Goal: Task Accomplishment & Management: Manage account settings

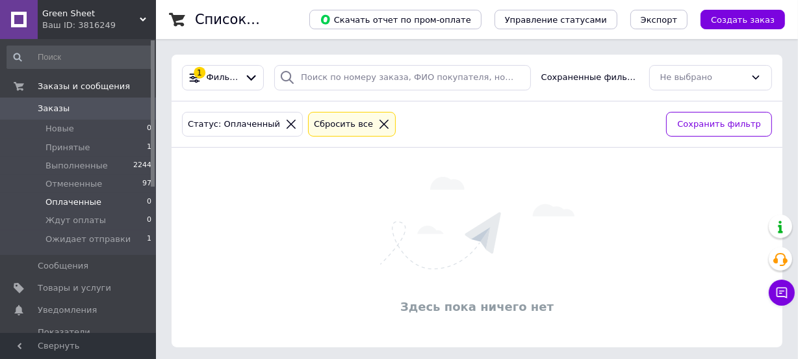
click at [379, 123] on icon at bounding box center [383, 124] width 9 height 9
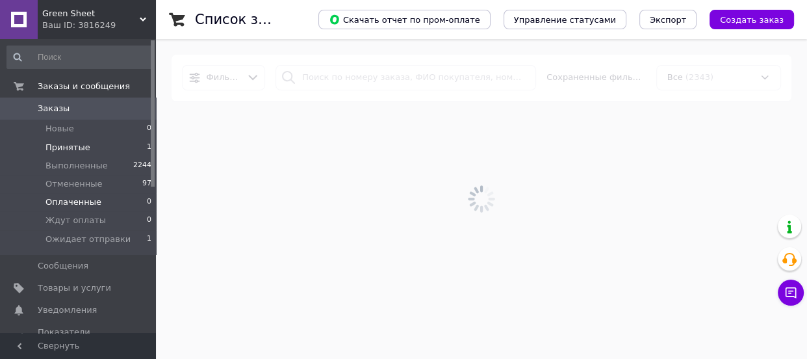
click at [72, 143] on span "Принятые" at bounding box center [67, 148] width 45 height 12
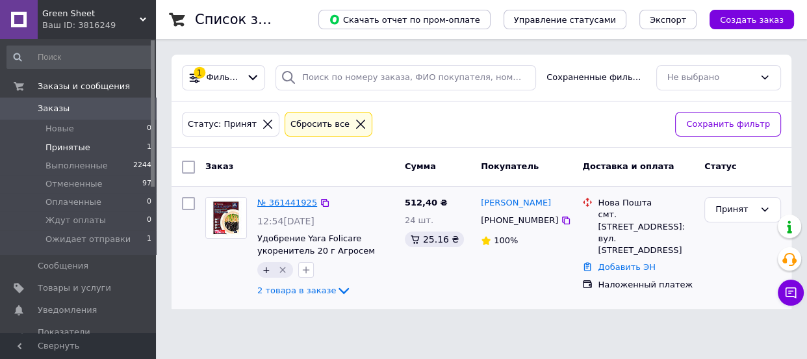
click at [281, 205] on link "№ 361441925" at bounding box center [287, 202] width 60 height 10
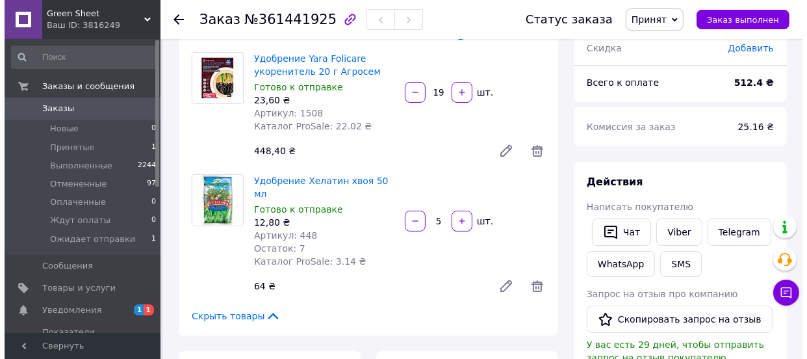
scroll to position [196, 0]
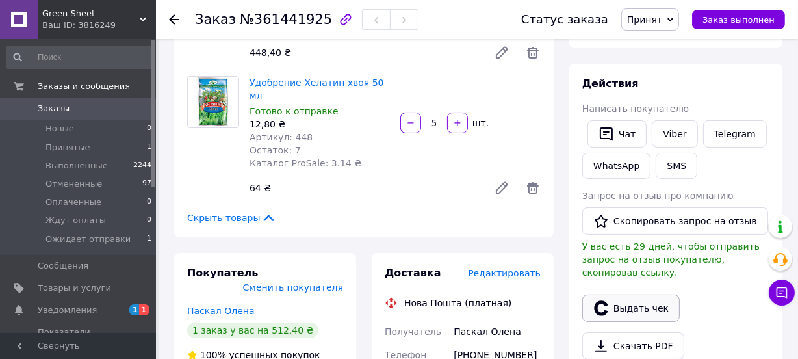
click at [630, 294] on button "Выдать чек" at bounding box center [630, 307] width 97 height 27
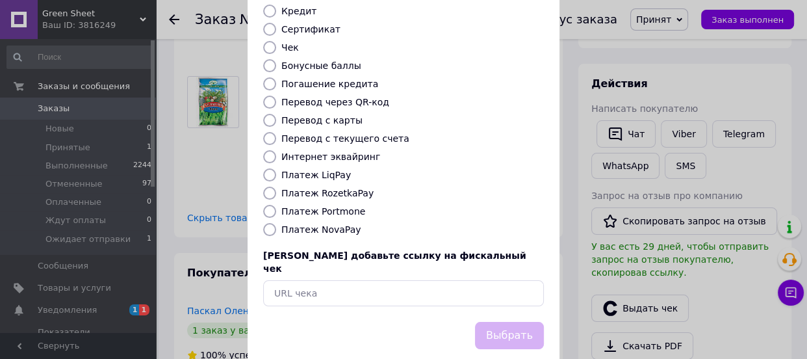
click at [320, 224] on label "Платеж NovaPay" at bounding box center [320, 229] width 79 height 10
click at [276, 223] on input "Платеж NovaPay" at bounding box center [269, 229] width 13 height 13
radio input "true"
click at [518, 322] on button "Выбрать" at bounding box center [509, 336] width 69 height 28
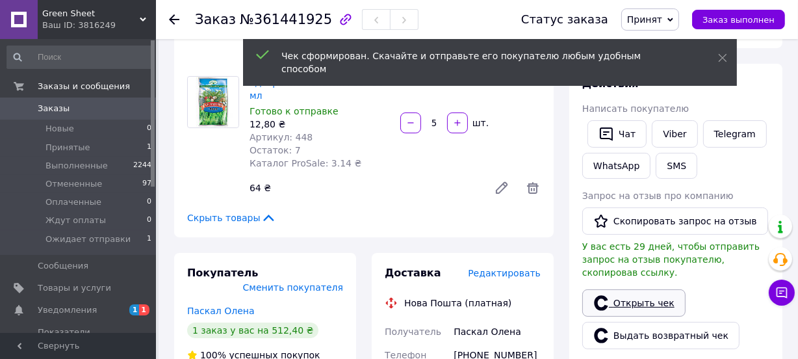
click at [636, 289] on link "Открыть чек" at bounding box center [633, 302] width 103 height 27
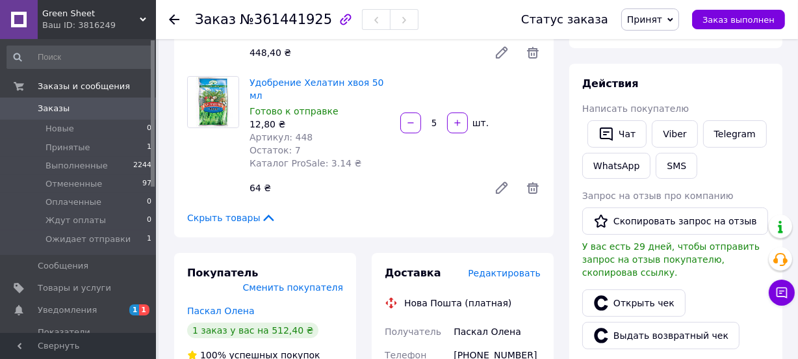
click at [646, 16] on span "Принят" at bounding box center [644, 19] width 35 height 10
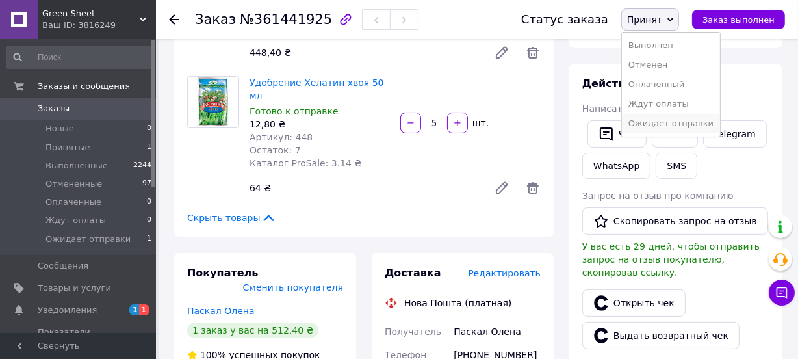
click at [652, 121] on li "Ожидает отправки" at bounding box center [671, 123] width 98 height 19
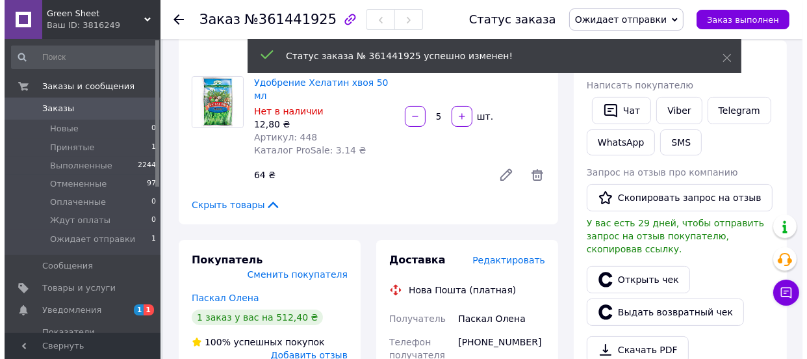
scroll to position [23, 0]
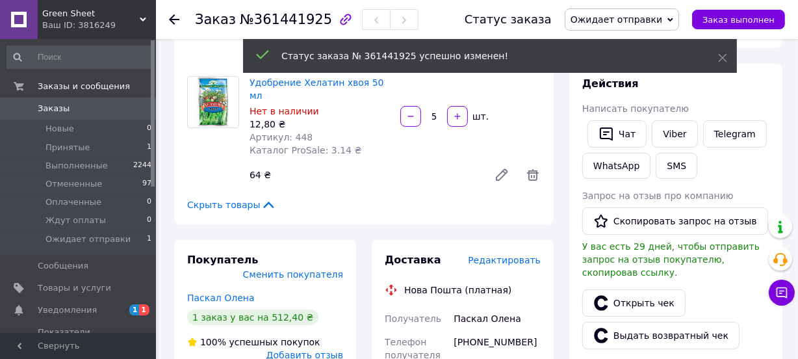
click at [501, 255] on span "Редактировать" at bounding box center [504, 260] width 73 height 10
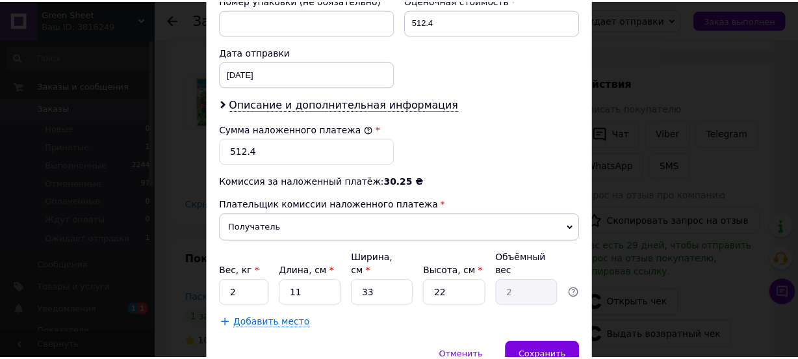
scroll to position [643, 0]
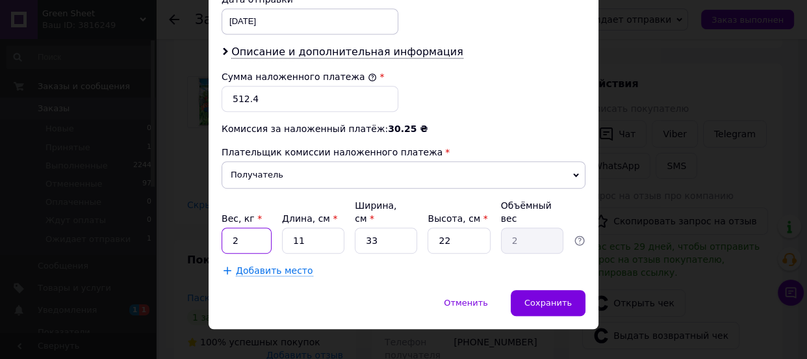
drag, startPoint x: 242, startPoint y: 223, endPoint x: 225, endPoint y: 223, distance: 16.2
click at [225, 227] on input "2" at bounding box center [247, 240] width 50 height 26
type input "0.5"
drag, startPoint x: 301, startPoint y: 224, endPoint x: 288, endPoint y: 224, distance: 13.6
click at [288, 227] on input "11" at bounding box center [313, 240] width 62 height 26
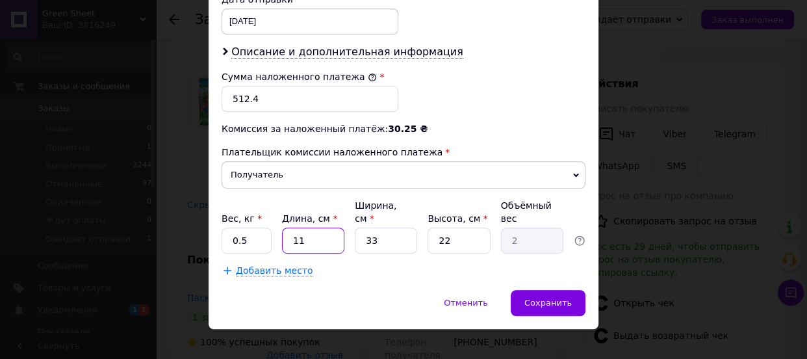
type input "1"
type input "0.18"
type input "17"
type input "3.09"
type input "17"
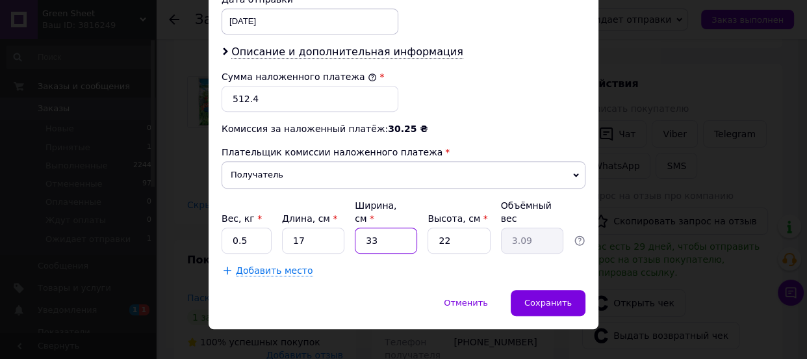
drag, startPoint x: 379, startPoint y: 225, endPoint x: 363, endPoint y: 226, distance: 15.6
click at [363, 227] on input "33" at bounding box center [386, 240] width 62 height 26
type input "1"
type input "0.1"
type input "12"
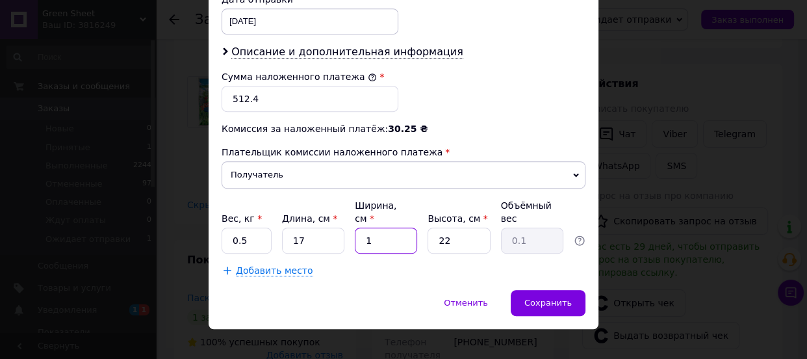
type input "1.12"
type input "12"
drag, startPoint x: 456, startPoint y: 234, endPoint x: 433, endPoint y: 229, distance: 24.0
click at [433, 229] on input "22" at bounding box center [458, 240] width 62 height 26
type input "9"
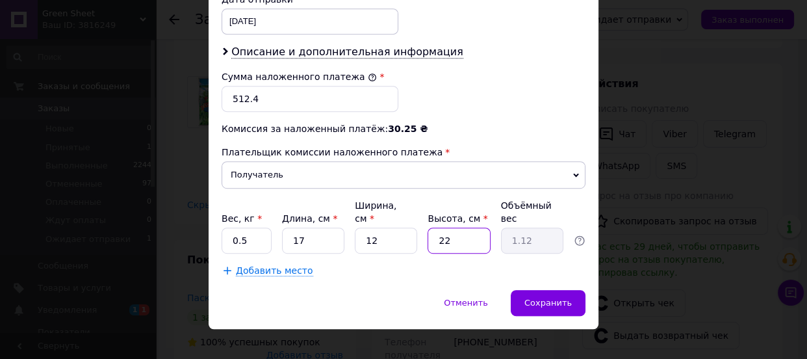
type input "0.46"
type input "9"
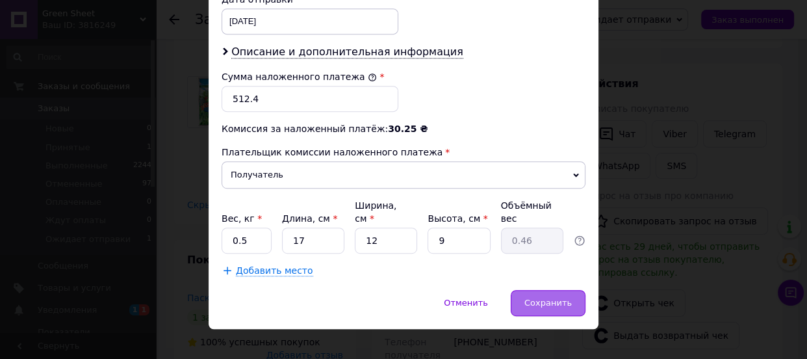
click at [567, 294] on div "Сохранить" at bounding box center [548, 303] width 75 height 26
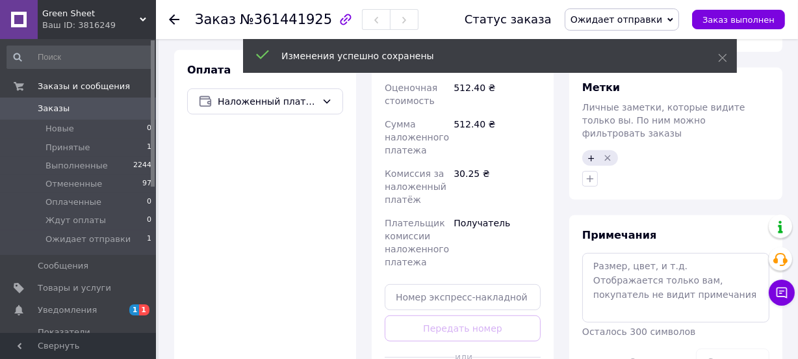
scroll to position [689, 0]
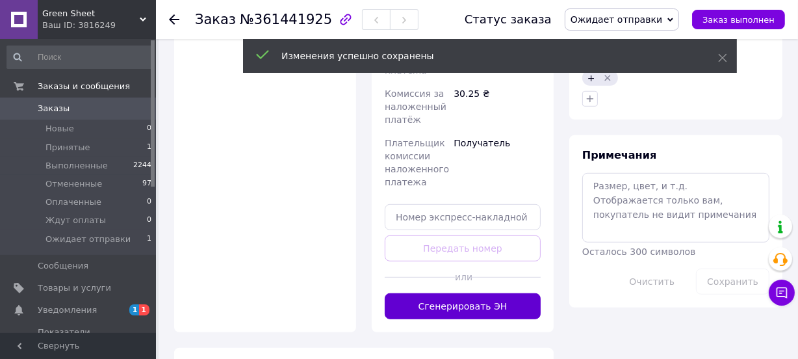
click at [475, 293] on button "Сгенерировать ЭН" at bounding box center [463, 306] width 156 height 26
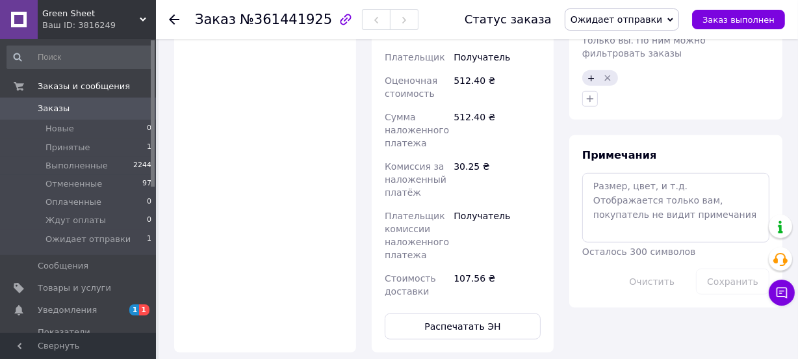
scroll to position [189, 0]
click at [82, 238] on span "Ожидает отправки" at bounding box center [87, 239] width 85 height 12
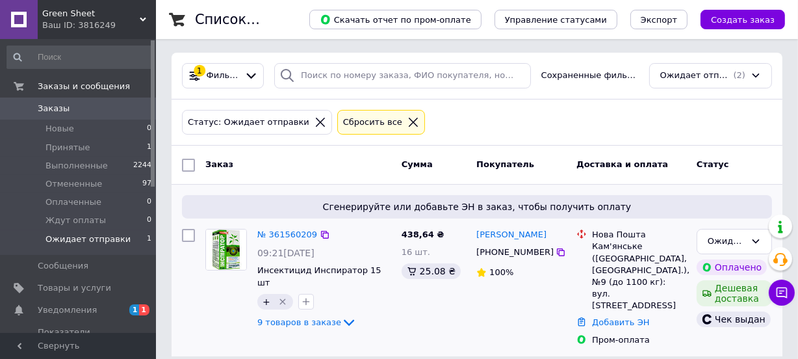
scroll to position [3, 0]
click at [292, 231] on link "№ 361560209" at bounding box center [287, 234] width 60 height 10
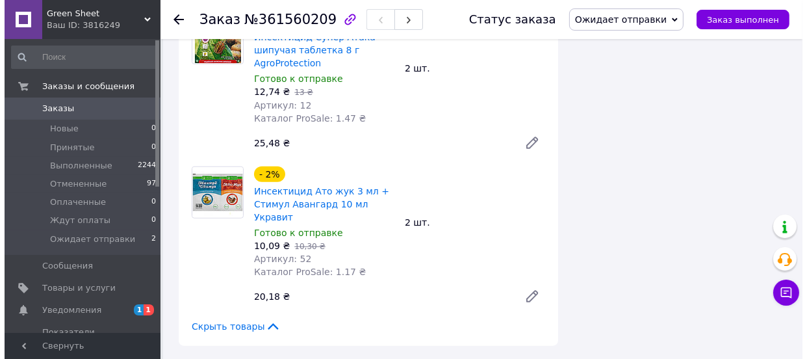
scroll to position [1184, 0]
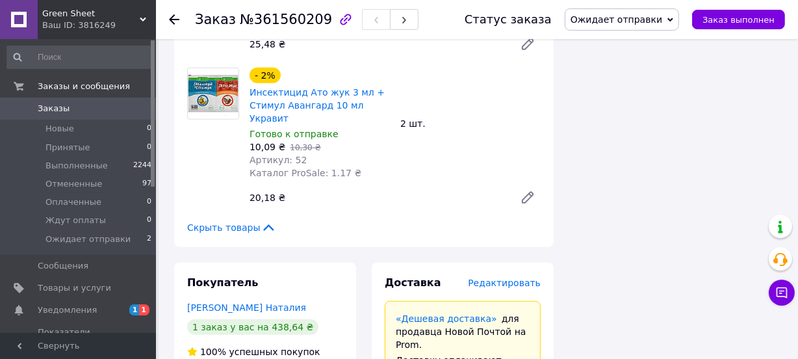
click at [521, 277] on span "Редактировать" at bounding box center [504, 282] width 73 height 10
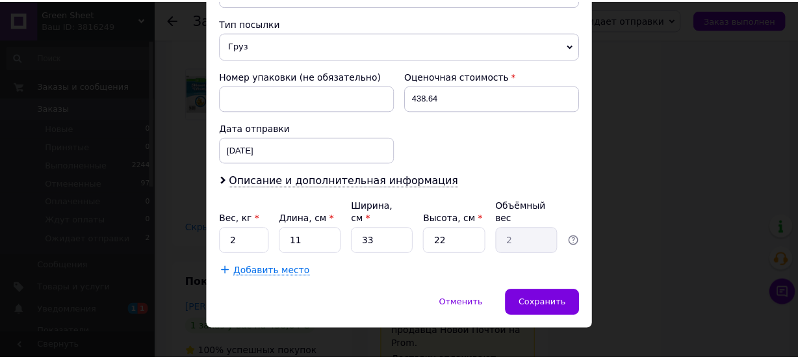
scroll to position [515, 0]
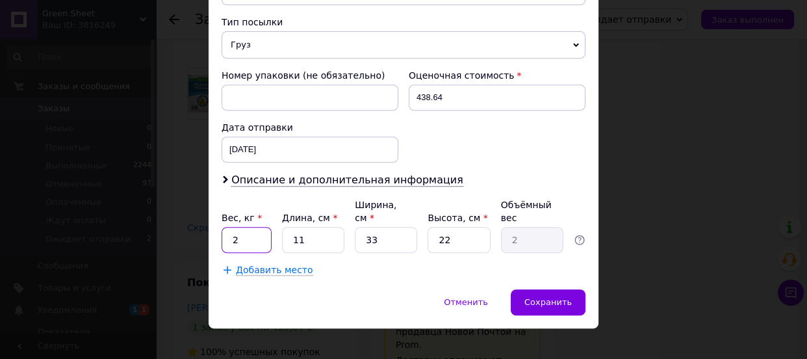
drag, startPoint x: 248, startPoint y: 220, endPoint x: 227, endPoint y: 221, distance: 20.2
click at [227, 227] on input "2" at bounding box center [247, 240] width 50 height 26
type input "0.3"
drag, startPoint x: 302, startPoint y: 228, endPoint x: 292, endPoint y: 227, distance: 10.4
click at [292, 227] on input "11" at bounding box center [313, 240] width 62 height 26
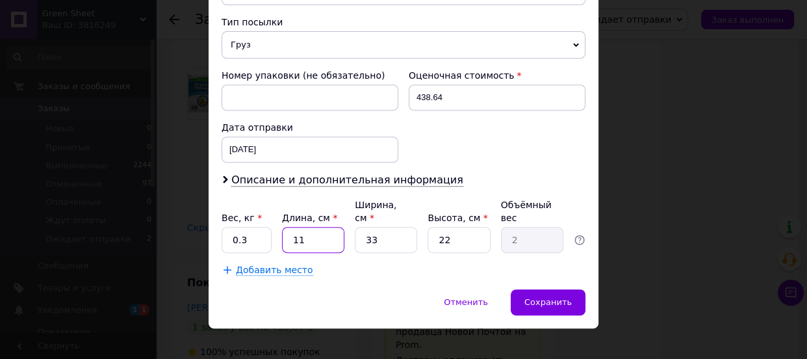
type input "1"
type input "0.18"
type input "17"
type input "3.09"
type input "17"
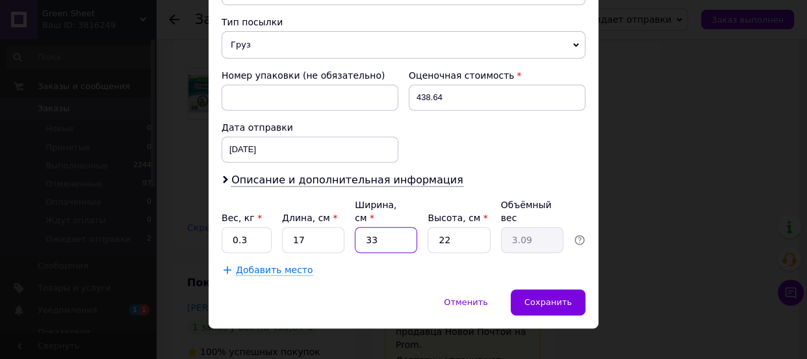
drag, startPoint x: 377, startPoint y: 227, endPoint x: 364, endPoint y: 227, distance: 12.3
click at [364, 227] on input "33" at bounding box center [386, 240] width 62 height 26
type input "1"
type input "0.1"
type input "12"
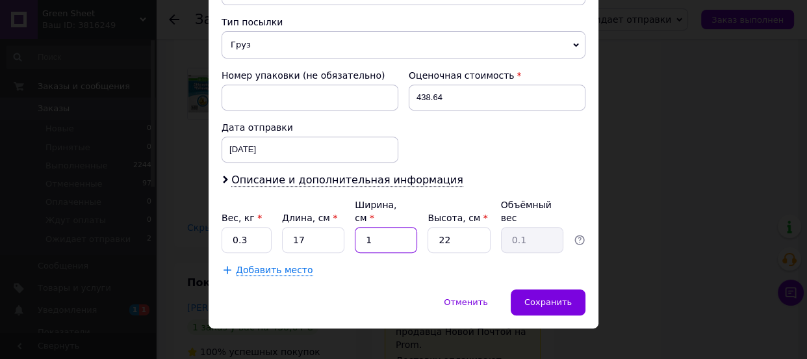
type input "1.12"
type input "12"
drag, startPoint x: 452, startPoint y: 229, endPoint x: 437, endPoint y: 229, distance: 14.9
click at [437, 229] on input "22" at bounding box center [458, 240] width 62 height 26
type input "9"
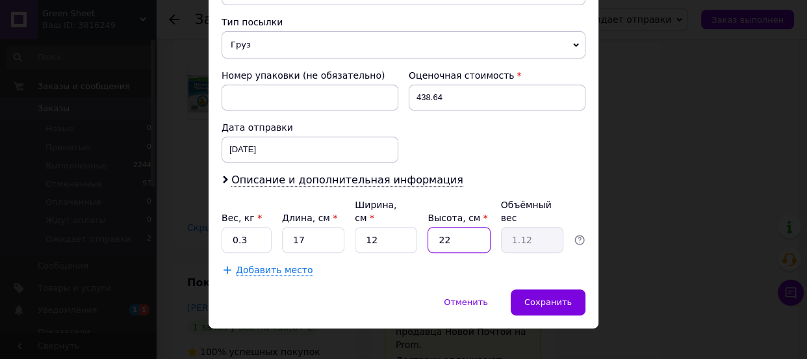
type input "0.46"
type input "9"
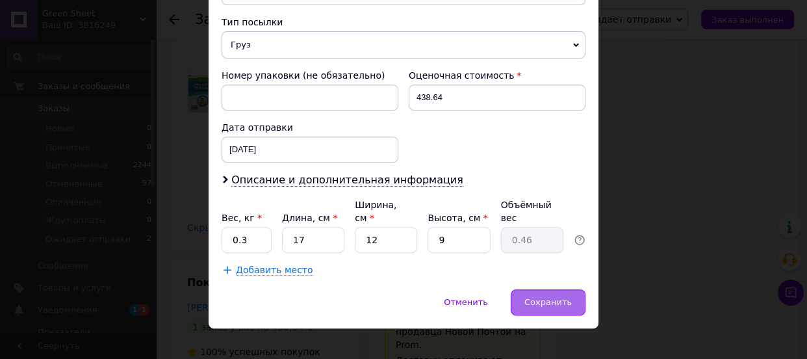
click at [528, 289] on div "Сохранить" at bounding box center [548, 302] width 75 height 26
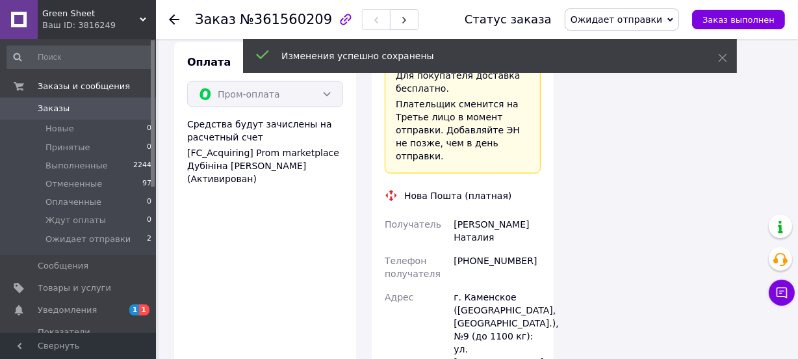
scroll to position [1774, 0]
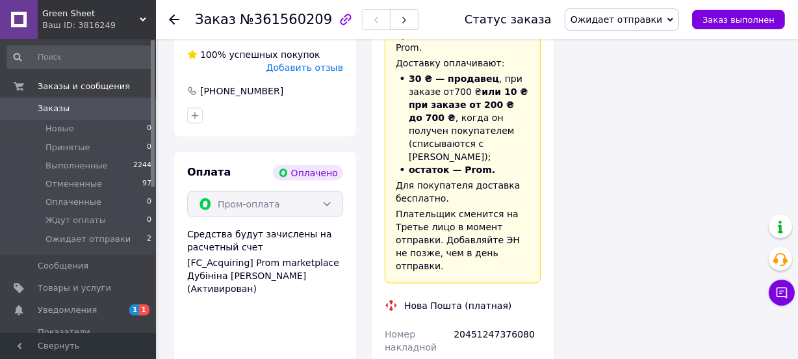
scroll to position [1479, 0]
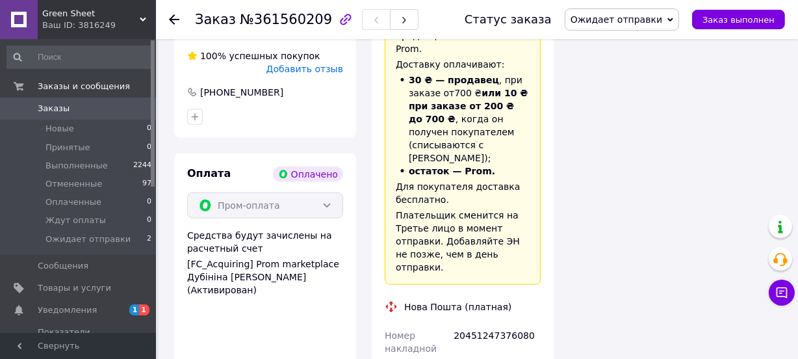
click at [172, 18] on use at bounding box center [174, 19] width 10 height 10
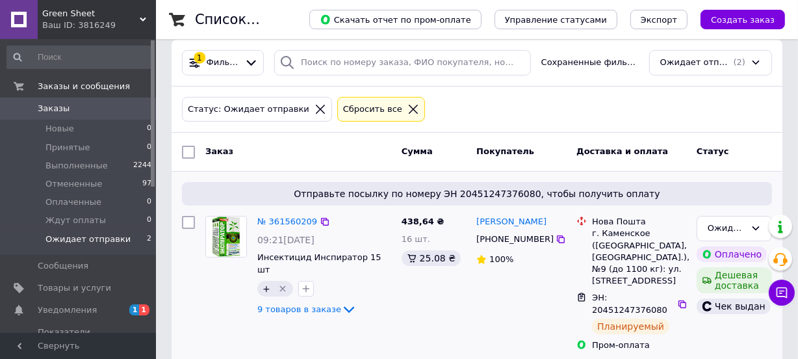
scroll to position [143, 0]
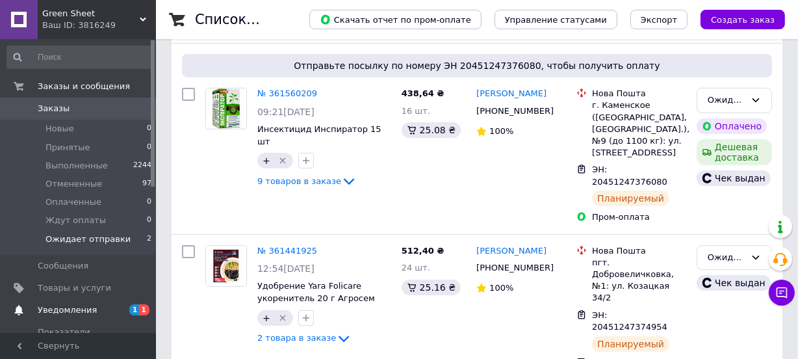
click at [137, 310] on span "1" at bounding box center [134, 309] width 10 height 11
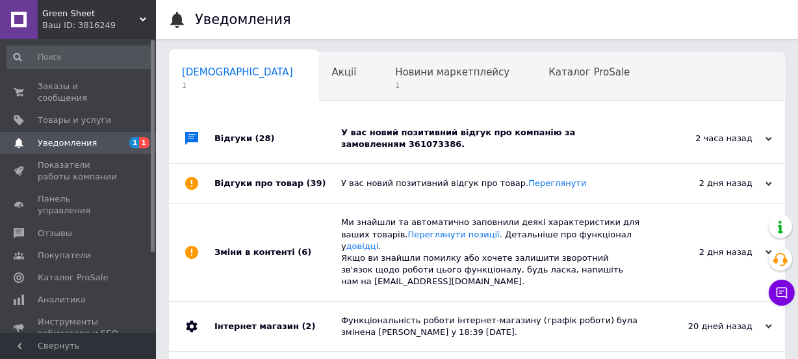
scroll to position [0, 6]
click at [388, 84] on span "1" at bounding box center [445, 86] width 114 height 10
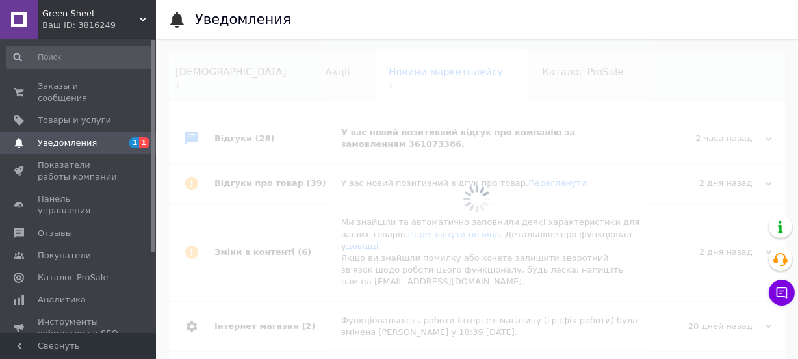
scroll to position [0, 27]
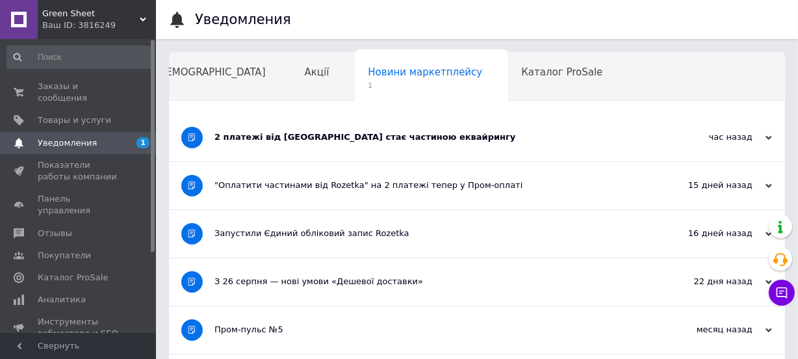
click at [772, 136] on div "час назад [DATE]" at bounding box center [713, 137] width 143 height 47
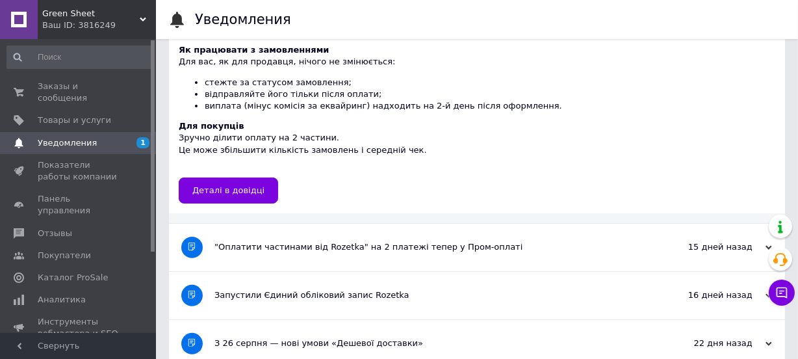
scroll to position [0, 0]
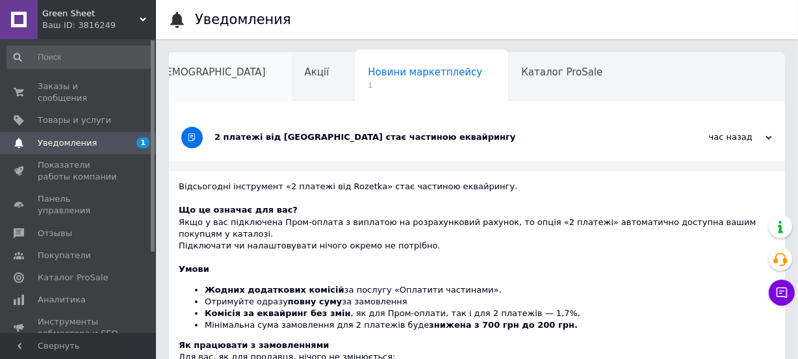
click at [185, 75] on span "[DEMOGRAPHIC_DATA]" at bounding box center [210, 72] width 111 height 12
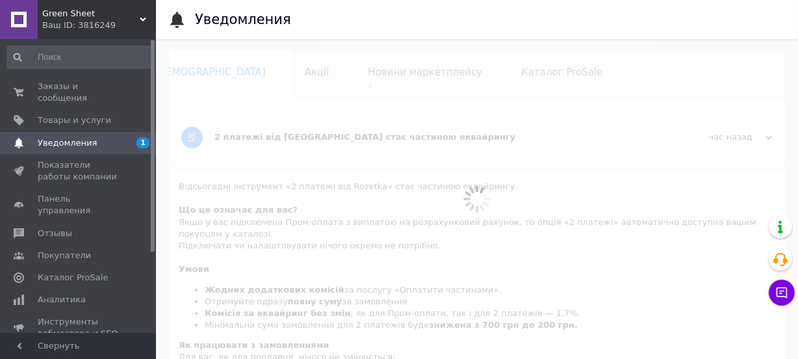
scroll to position [0, 6]
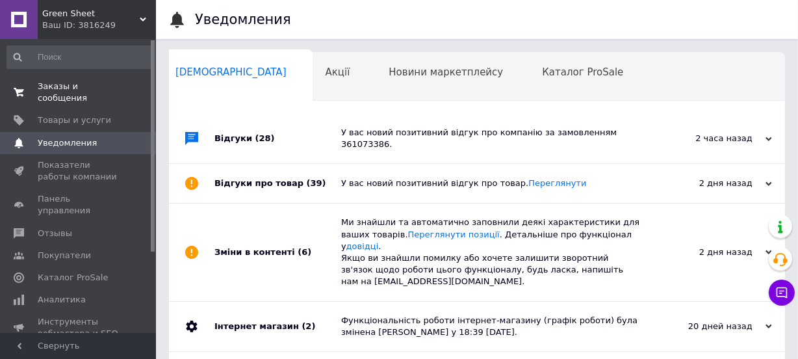
click at [101, 84] on span "Заказы и сообщения" at bounding box center [79, 92] width 83 height 23
